Goal: Find specific page/section: Find specific page/section

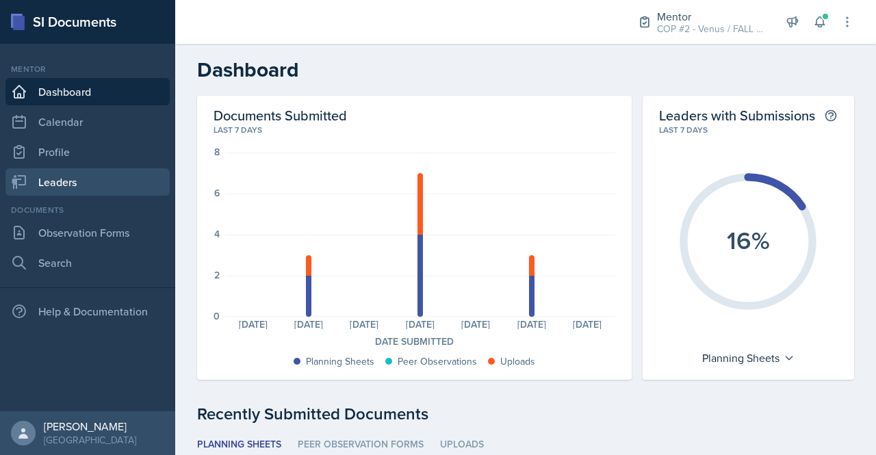
click at [45, 184] on link "Leaders" at bounding box center [87, 181] width 164 height 27
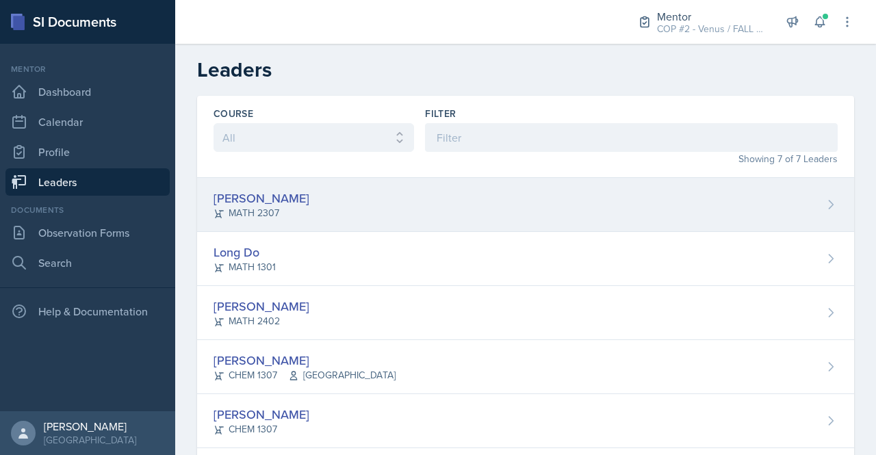
scroll to position [131, 0]
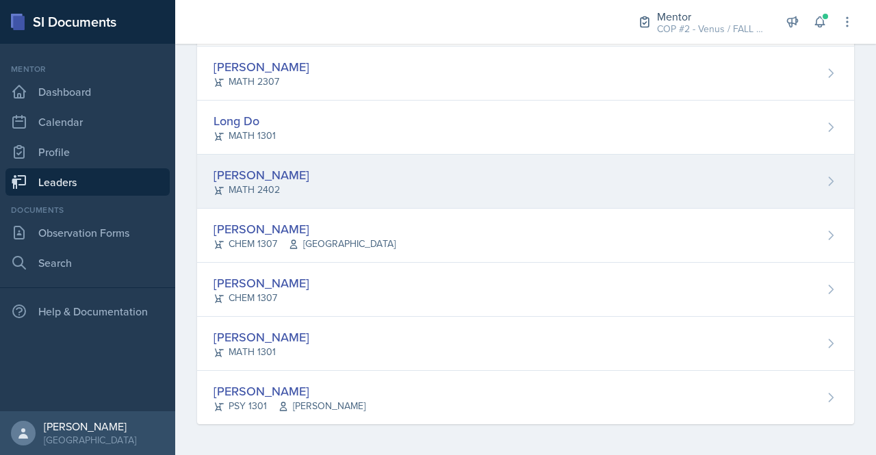
click at [254, 172] on div "[PERSON_NAME]" at bounding box center [261, 175] width 96 height 18
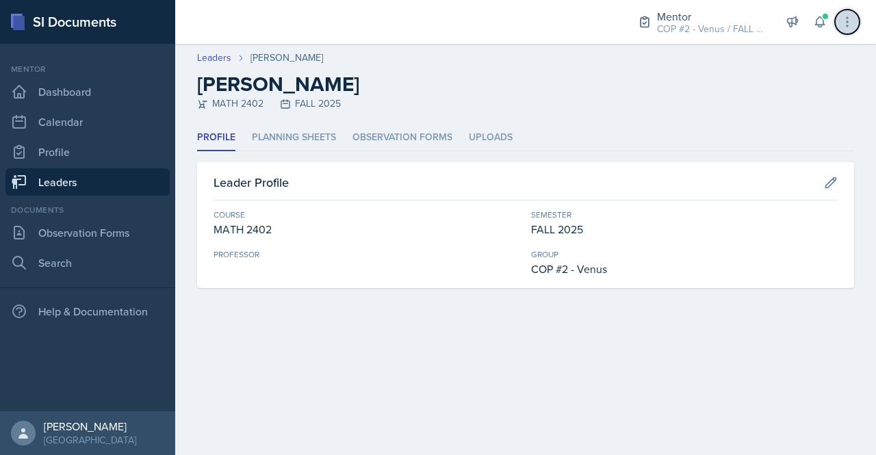
click at [854, 23] on button at bounding box center [847, 22] width 25 height 25
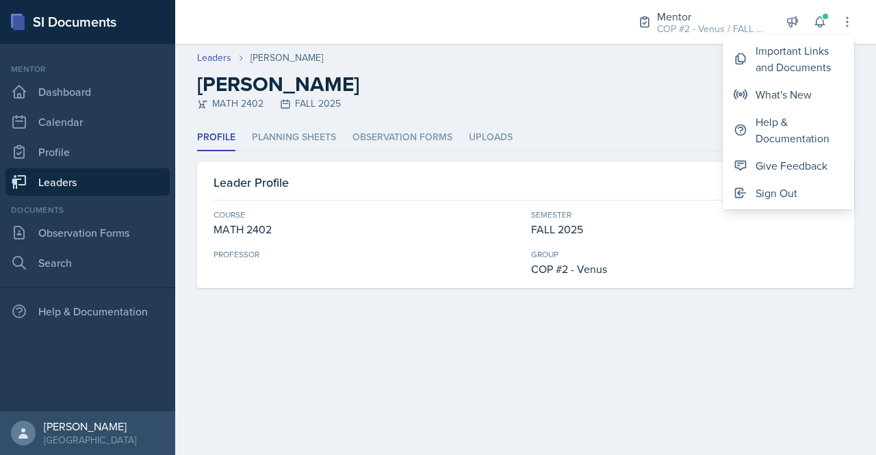
click at [631, 61] on div "Leaders [PERSON_NAME]" at bounding box center [525, 58] width 657 height 14
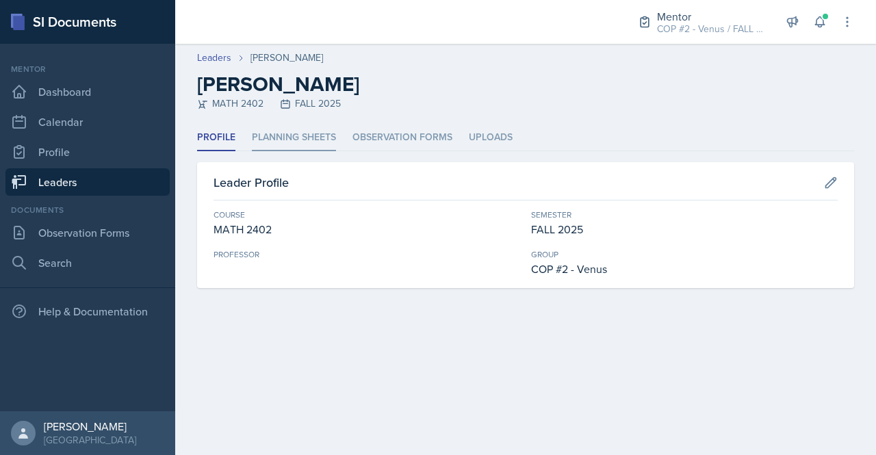
click at [280, 134] on li "Planning Sheets" at bounding box center [294, 138] width 84 height 27
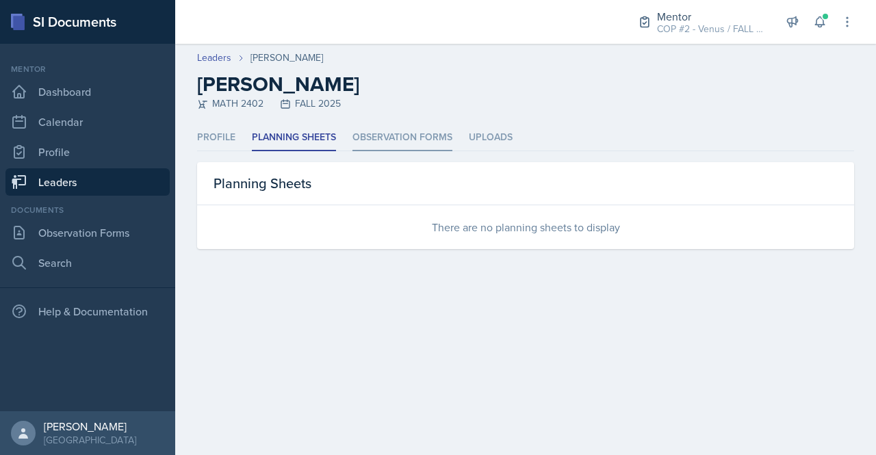
click at [368, 133] on li "Observation Forms" at bounding box center [402, 138] width 100 height 27
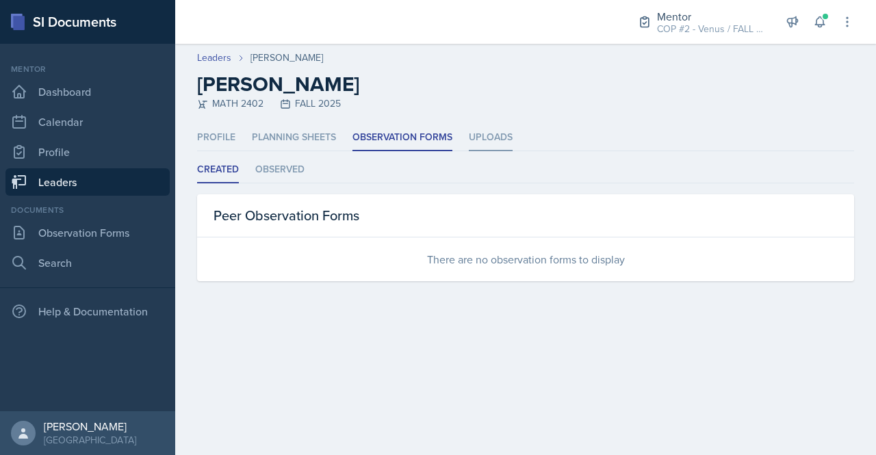
click at [501, 140] on li "Uploads" at bounding box center [491, 138] width 44 height 27
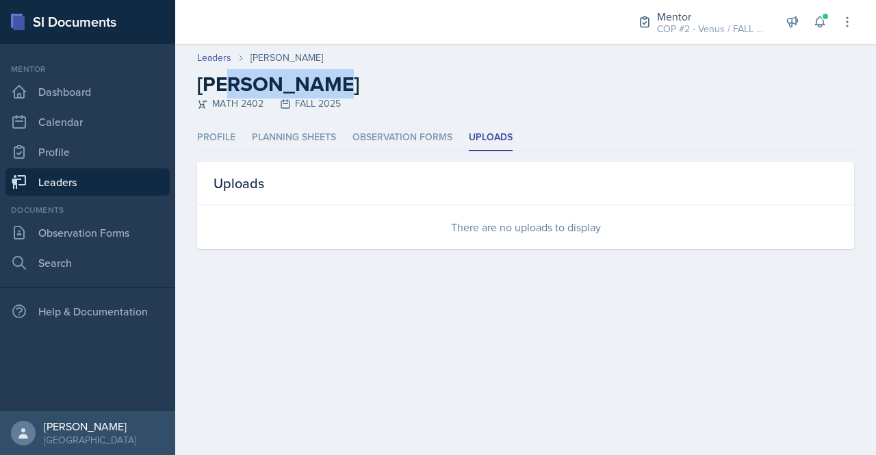
drag, startPoint x: 313, startPoint y: 80, endPoint x: 231, endPoint y: 92, distance: 83.0
click at [231, 92] on h2 "[PERSON_NAME]" at bounding box center [525, 84] width 657 height 25
click at [358, 96] on h2 "[PERSON_NAME]" at bounding box center [525, 84] width 657 height 25
